Goal: Browse casually: Explore the website without a specific task or goal

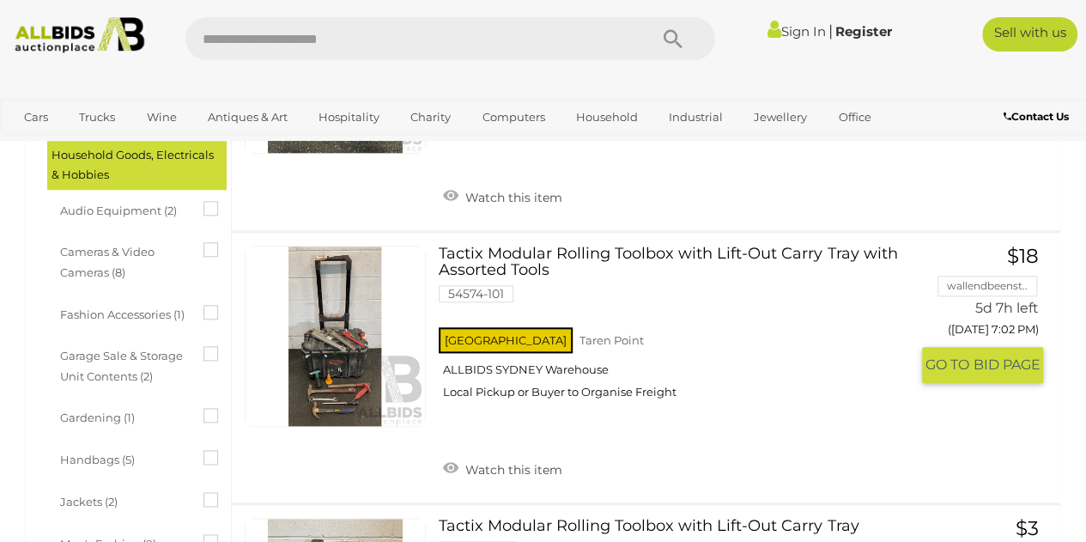
scroll to position [778, 0]
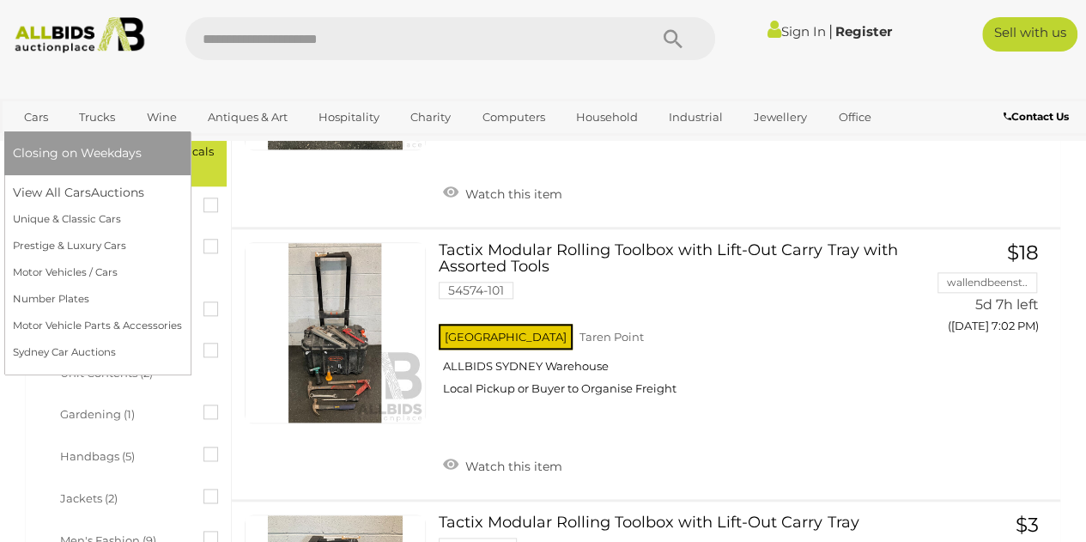
click at [32, 119] on link "Cars" at bounding box center [36, 117] width 46 height 28
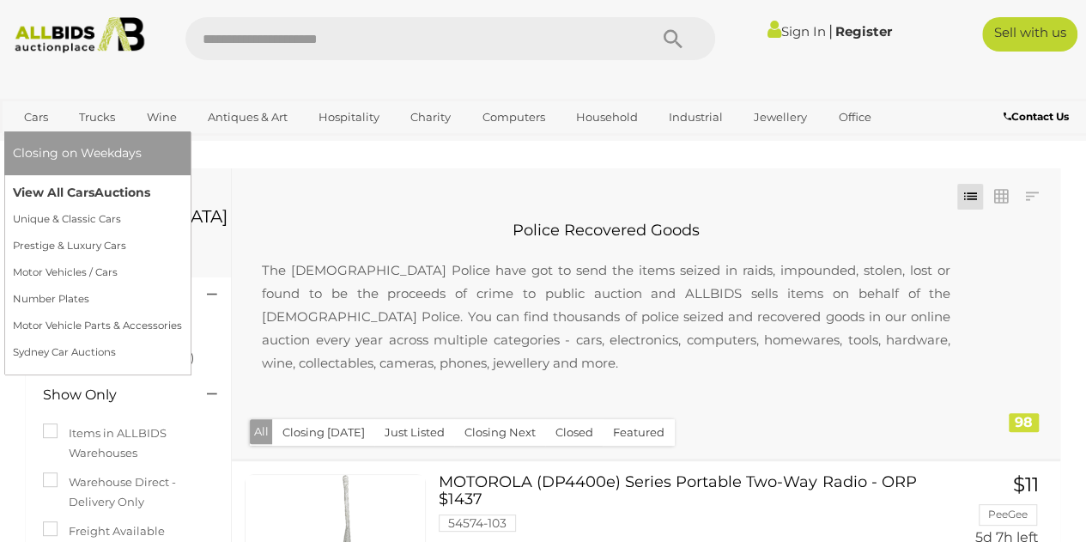
click at [33, 193] on link "View All Cars Auctions" at bounding box center [97, 192] width 169 height 27
click at [77, 248] on link "Prestige & Luxury Cars" at bounding box center [97, 246] width 169 height 27
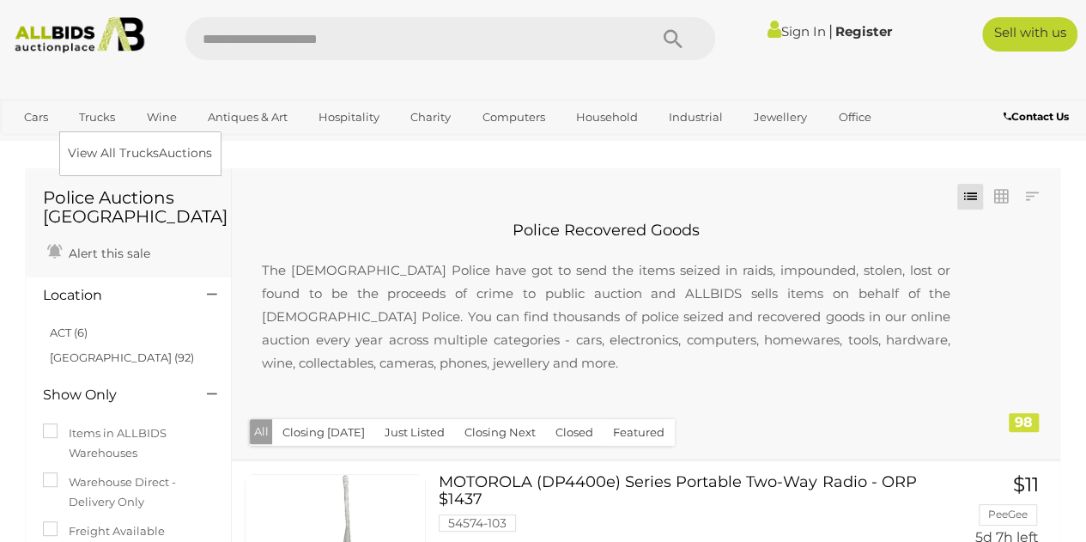
click at [115, 116] on link "Trucks" at bounding box center [97, 117] width 58 height 28
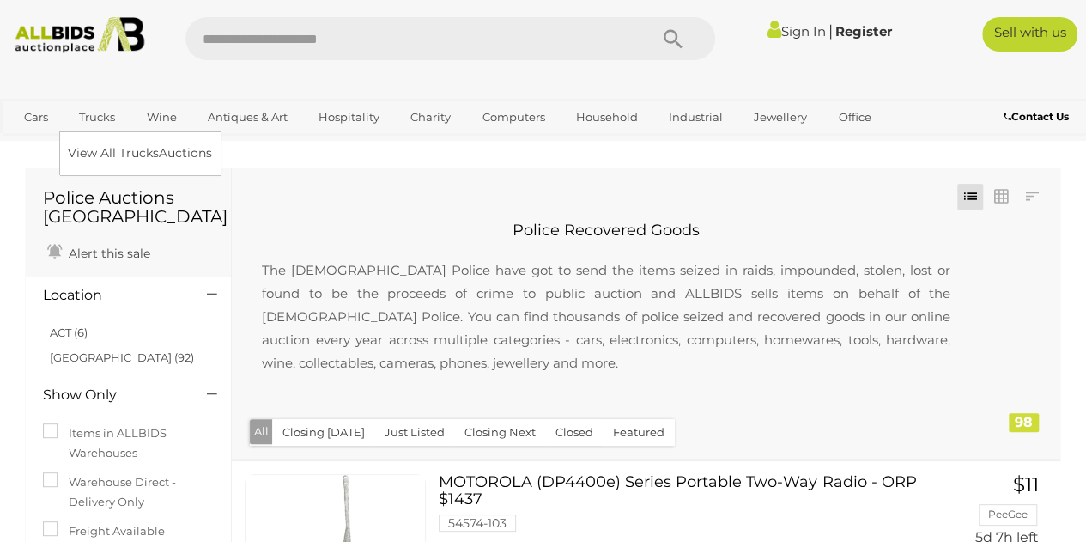
click at [106, 111] on link "Trucks" at bounding box center [97, 117] width 58 height 28
click at [158, 161] on link "View All Trucks Auctions" at bounding box center [144, 153] width 152 height 27
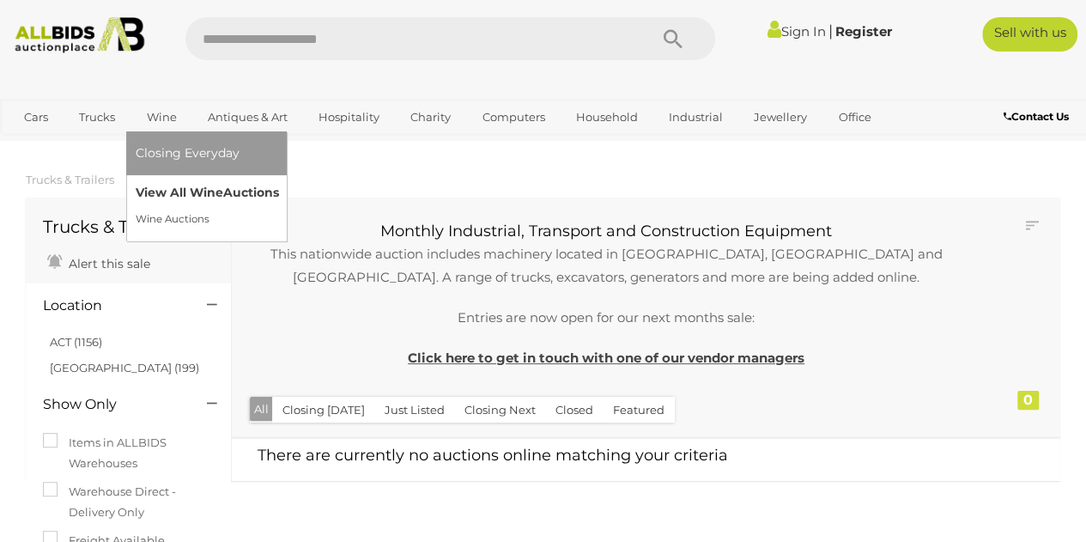
click at [170, 185] on link "View All Wine Auctions" at bounding box center [206, 192] width 143 height 27
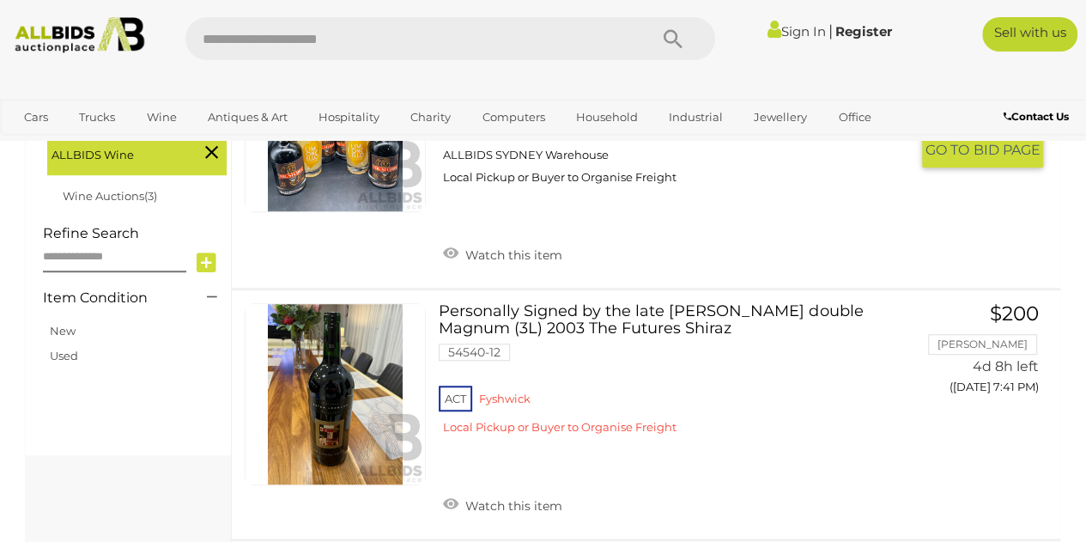
scroll to position [472, 0]
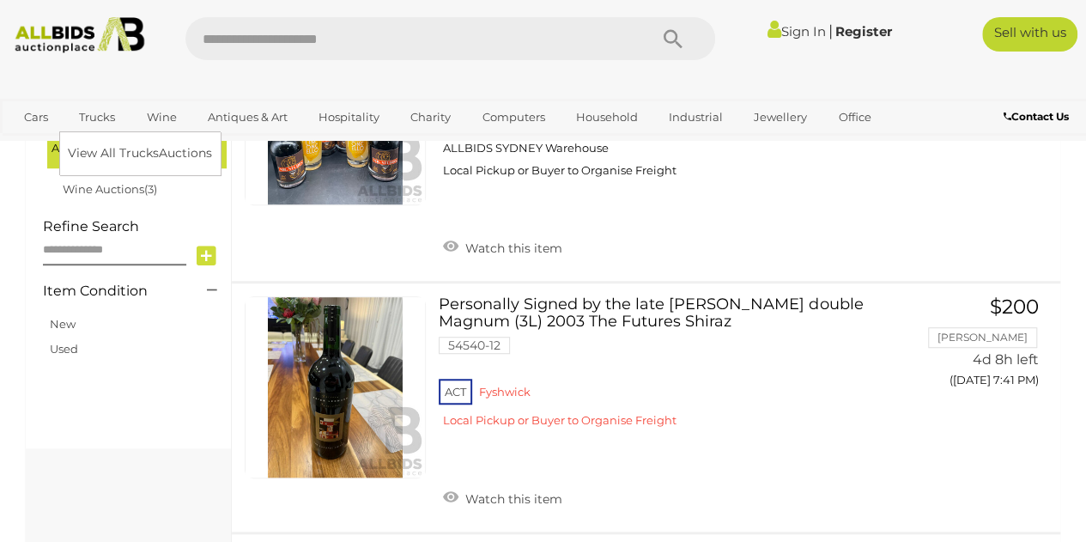
click at [96, 114] on link "Trucks" at bounding box center [97, 117] width 58 height 28
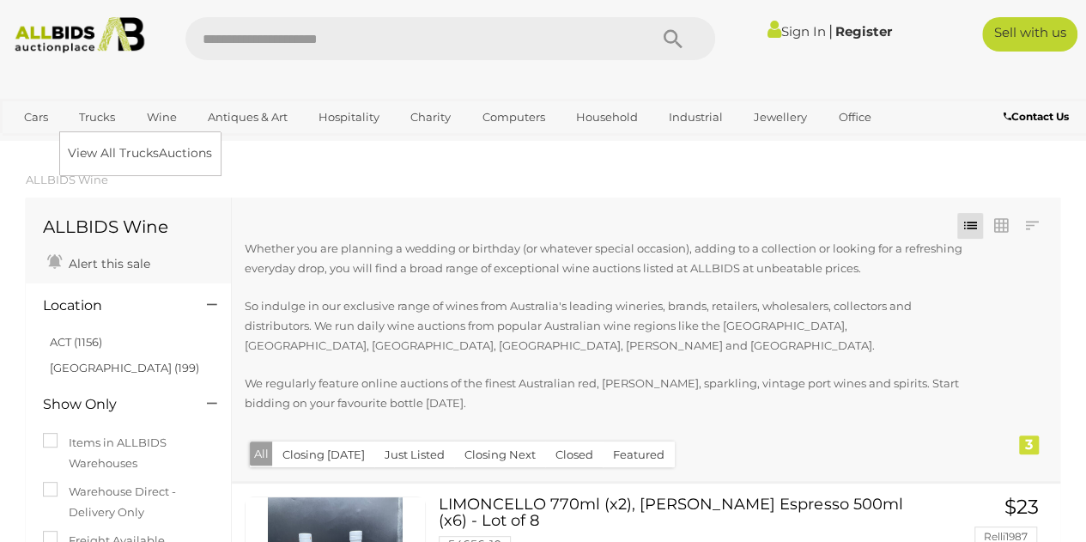
click at [110, 110] on link "Trucks" at bounding box center [97, 117] width 58 height 28
click at [112, 164] on link "View All Trucks Auctions" at bounding box center [144, 153] width 152 height 27
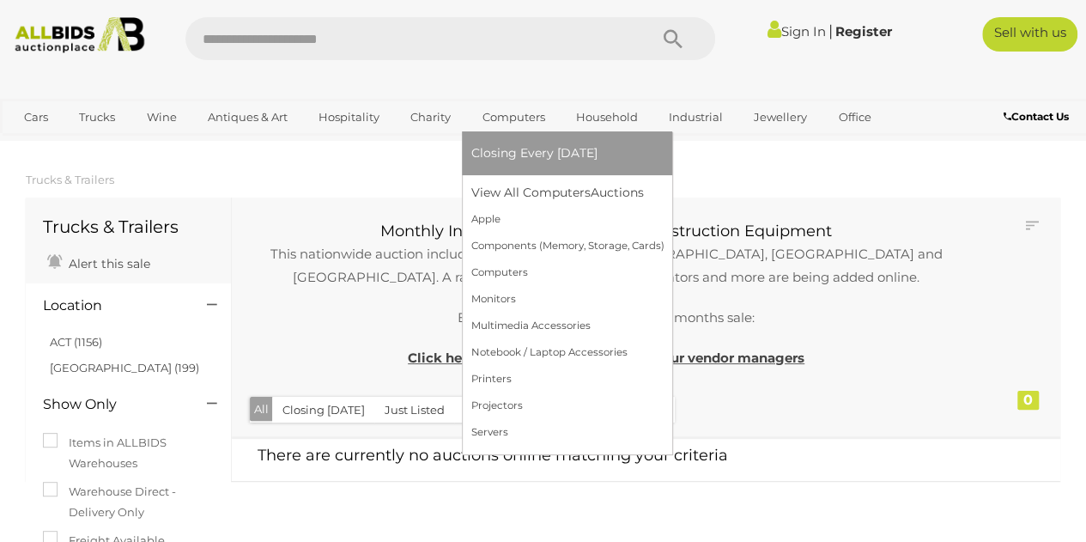
click at [524, 131] on li "Closing Every [DATE]" at bounding box center [567, 153] width 210 height 44
click at [506, 110] on link "Computers" at bounding box center [512, 117] width 85 height 28
click at [546, 197] on link "View All Computers Auctions" at bounding box center [566, 192] width 193 height 27
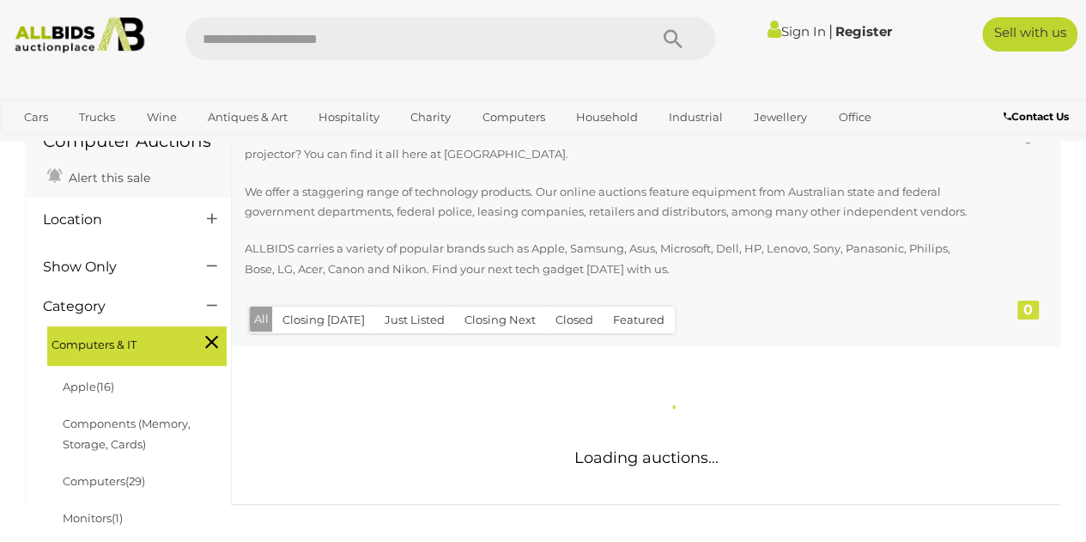
scroll to position [97, 0]
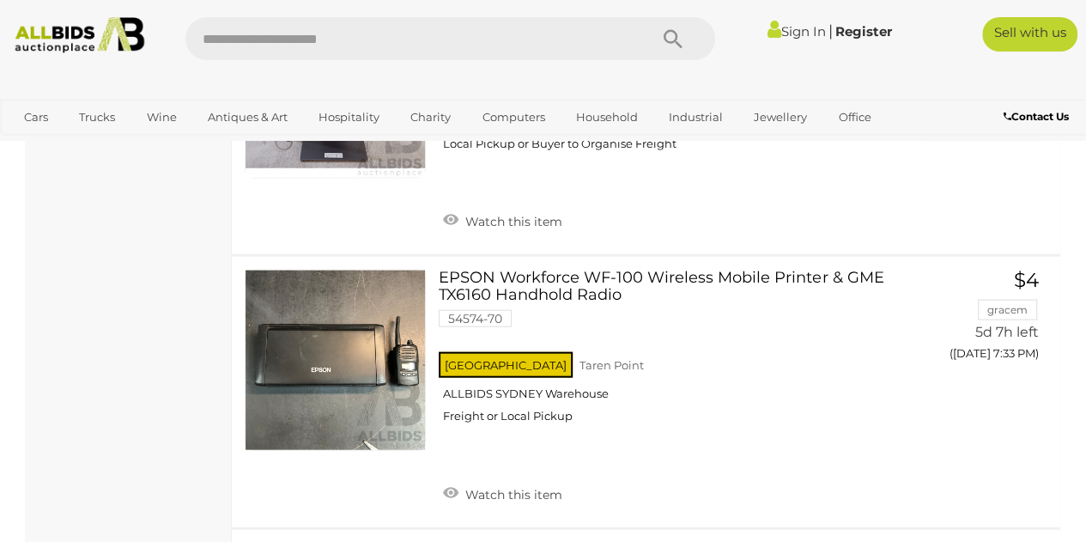
scroll to position [5090, 0]
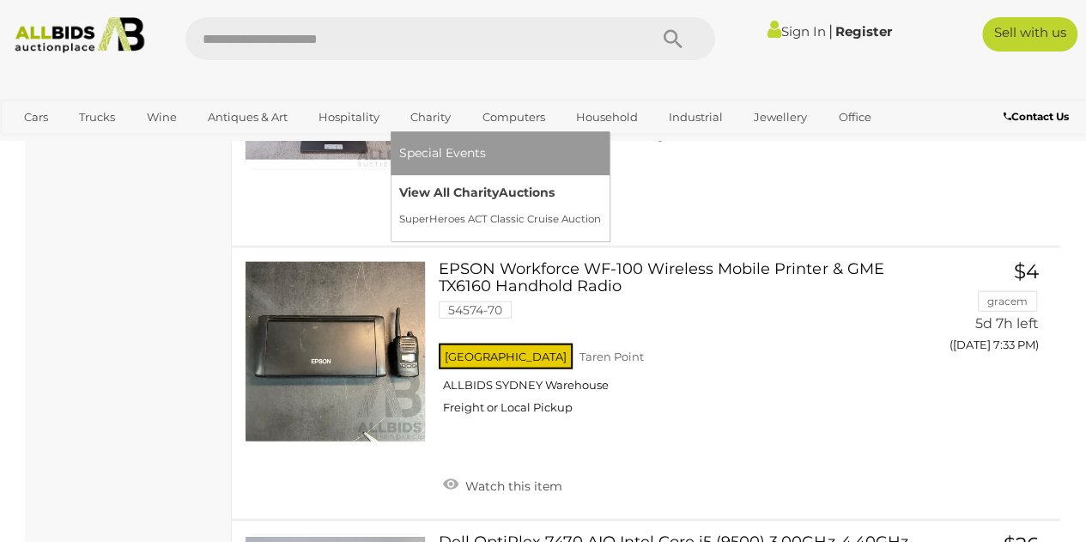
click at [461, 192] on link "View All Charity Auctions" at bounding box center [500, 192] width 202 height 27
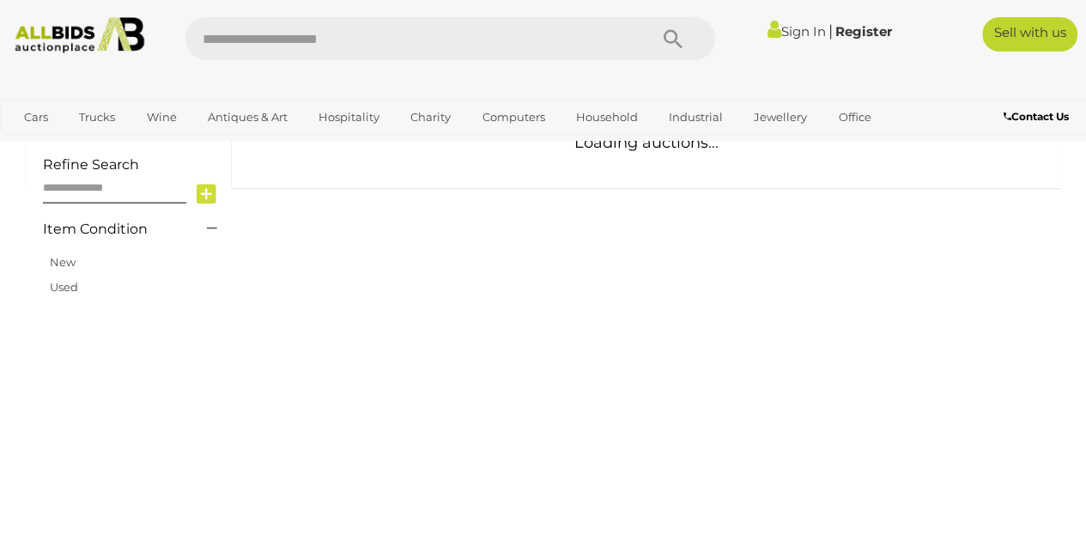
scroll to position [433, 0]
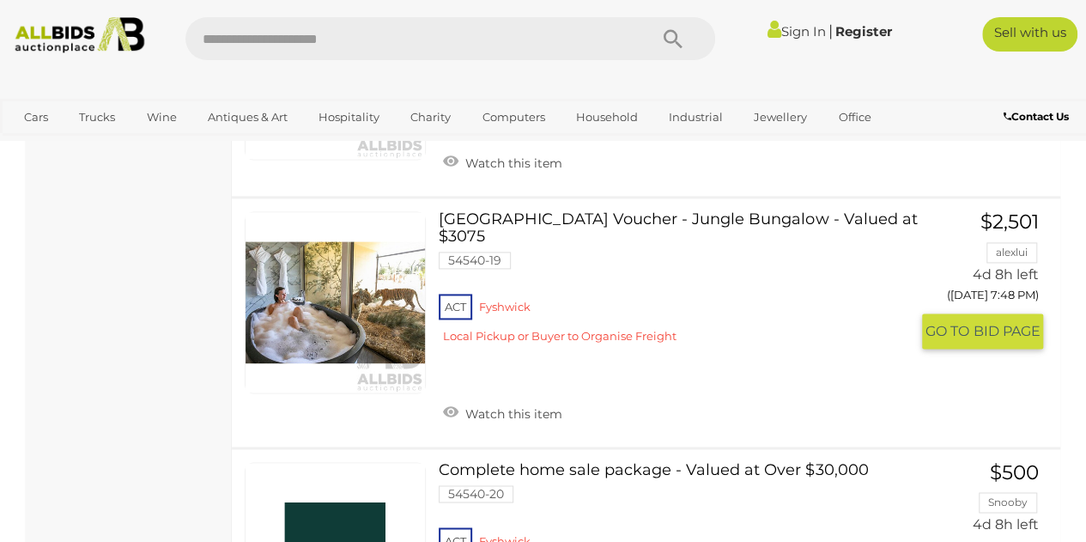
scroll to position [4345, 0]
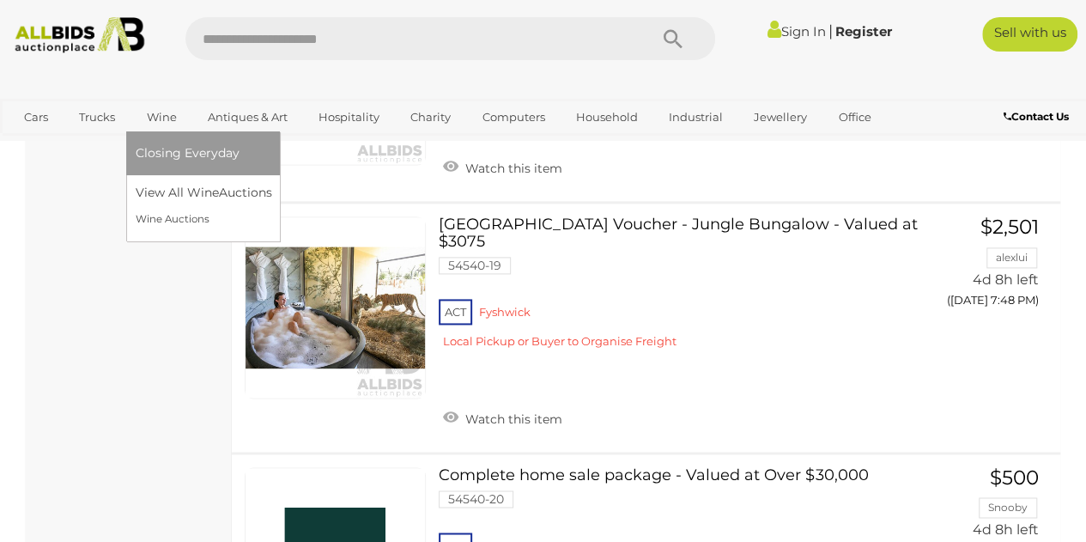
click at [152, 108] on link "Wine" at bounding box center [161, 117] width 52 height 28
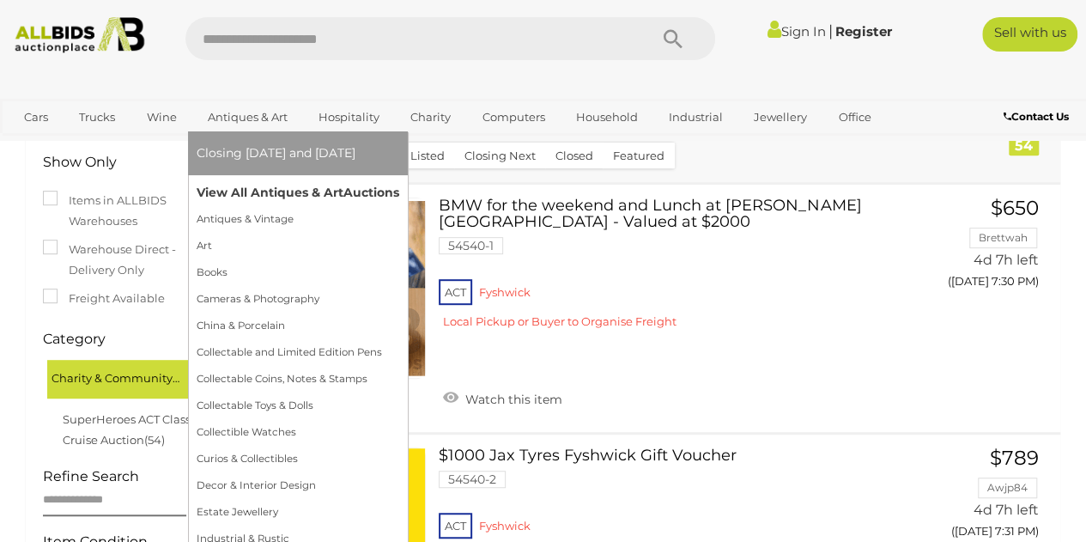
scroll to position [296, 0]
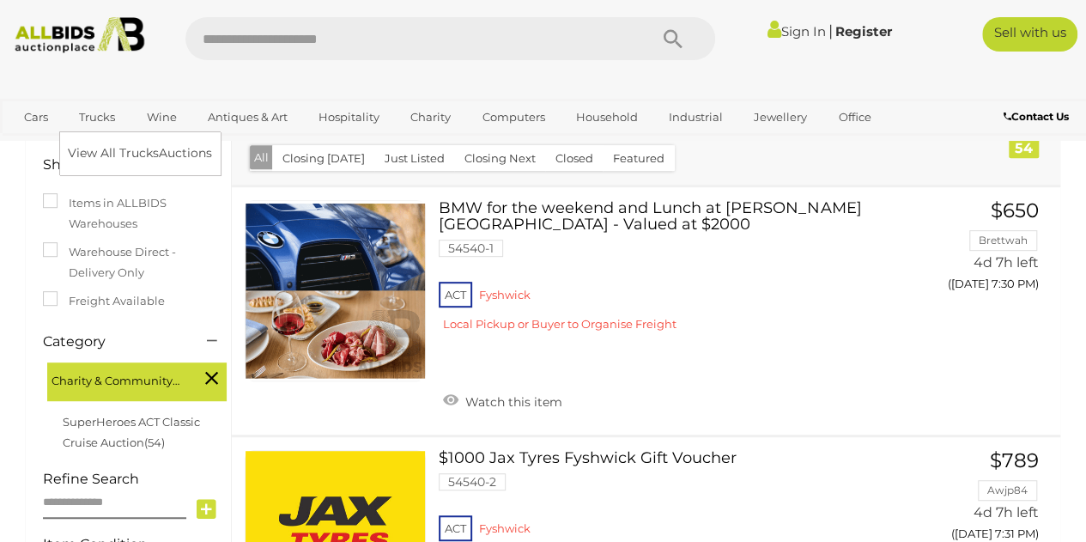
click at [96, 114] on link "Trucks" at bounding box center [97, 117] width 58 height 28
